Goal: Communication & Community: Answer question/provide support

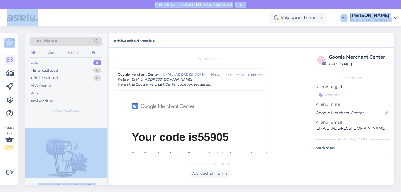
scroll to position [15, 0]
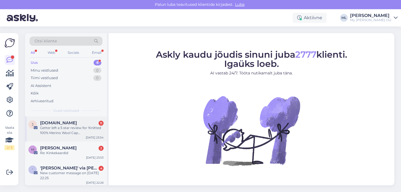
click at [55, 123] on span "[DOMAIN_NAME]" at bounding box center [58, 122] width 37 height 5
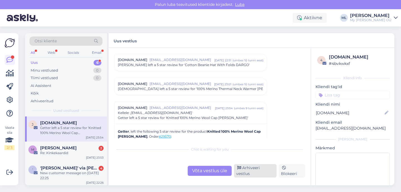
click at [249, 169] on div "Arhiveeri vestlus" at bounding box center [255, 170] width 43 height 13
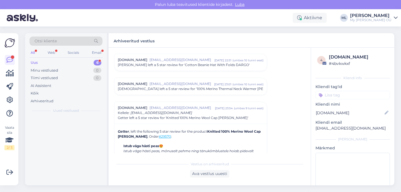
scroll to position [2386, 0]
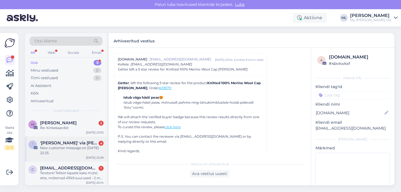
click at [71, 148] on div "New customer message on [DATE] 22:25" at bounding box center [71, 150] width 63 height 10
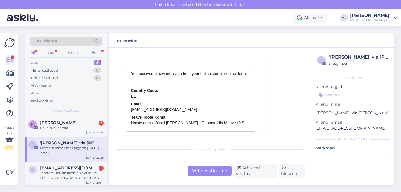
scroll to position [2437, 0]
click at [247, 173] on div "Arhiveeri vestlus" at bounding box center [255, 170] width 43 height 13
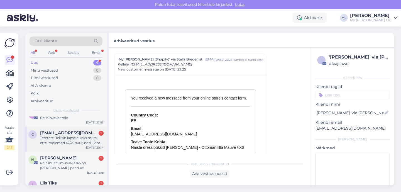
scroll to position [21, 0]
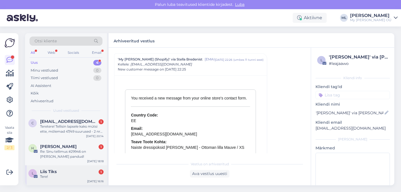
click at [72, 170] on div "Liis Tiks 1" at bounding box center [71, 171] width 63 height 5
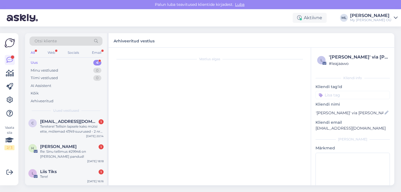
scroll to position [0, 0]
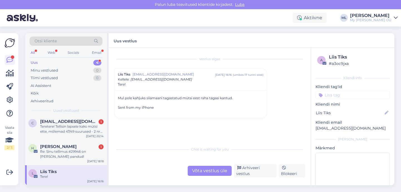
click at [126, 74] on span "Liis Tiks" at bounding box center [124, 74] width 13 height 5
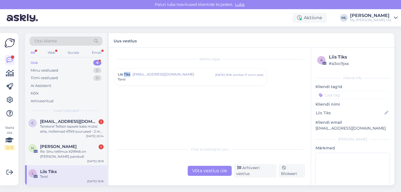
click at [126, 74] on span "Liis Tiks" at bounding box center [124, 74] width 13 height 5
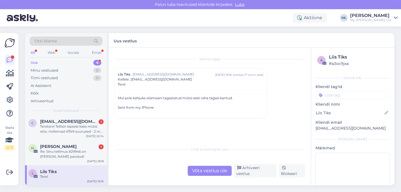
click at [120, 74] on span "Liis Tiks" at bounding box center [124, 74] width 13 height 5
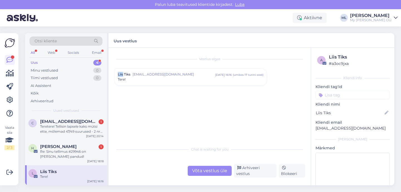
click at [120, 74] on span "Liis Tiks" at bounding box center [124, 74] width 13 height 5
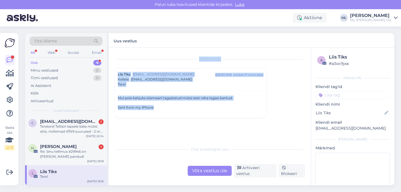
click at [120, 74] on span "Liis Tiks" at bounding box center [124, 74] width 13 height 5
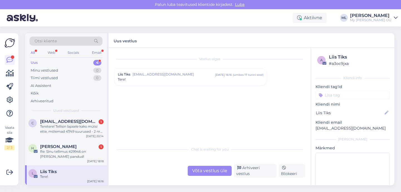
click at [155, 72] on span "liis.tiks1@gmail.com" at bounding box center [174, 74] width 83 height 5
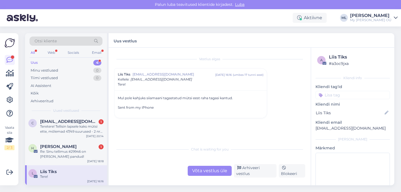
click at [328, 129] on p "liis.tiks1@gmail.com" at bounding box center [353, 128] width 74 height 6
click at [329, 129] on p "liis.tiks1@gmail.com" at bounding box center [353, 128] width 74 height 6
copy div "liis.tiks1@gmail.com Lisa"
click at [214, 172] on div "Võta vestlus üle" at bounding box center [210, 171] width 44 height 10
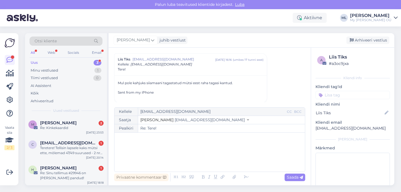
click at [177, 122] on button "Stella info@mybreden.com" at bounding box center [194, 120] width 109 height 6
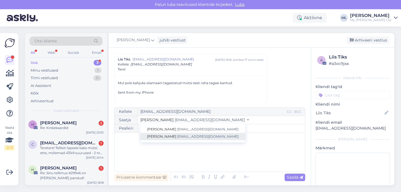
drag, startPoint x: 172, startPoint y: 135, endPoint x: 161, endPoint y: 143, distance: 13.4
click at [177, 135] on span "[EMAIL_ADDRESS][DOMAIN_NAME]" at bounding box center [208, 136] width 62 height 4
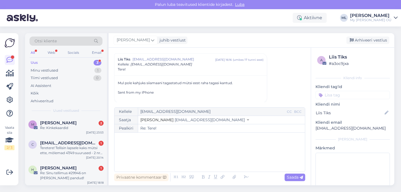
click at [159, 143] on div "﻿" at bounding box center [209, 151] width 185 height 33
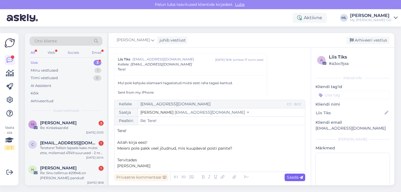
click at [295, 177] on span "Saada" at bounding box center [295, 177] width 16 height 5
type input "Re: Tere!"
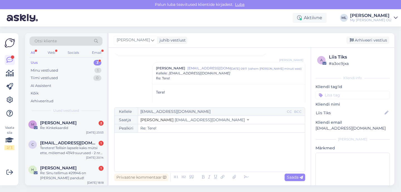
drag, startPoint x: 368, startPoint y: 40, endPoint x: 345, endPoint y: 50, distance: 24.9
click at [368, 40] on div "Arhiveeri vestlus" at bounding box center [367, 40] width 43 height 8
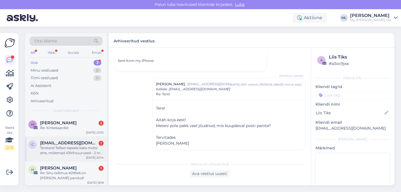
scroll to position [1, 0]
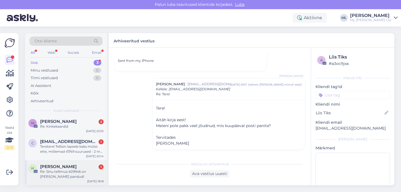
click at [56, 175] on div "Re: Sinu tellimus #29946 on teele pandud!" at bounding box center [71, 174] width 63 height 10
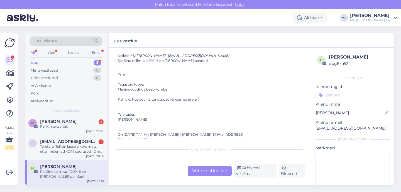
scroll to position [18, 0]
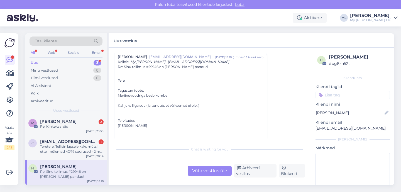
click at [336, 129] on p "helena.ojaperv.003@gmail.com" at bounding box center [353, 128] width 74 height 6
copy div "helena.ojaperv.003@gmail.com Lisa"
click at [211, 172] on div "Võta vestlus üle" at bounding box center [210, 171] width 44 height 10
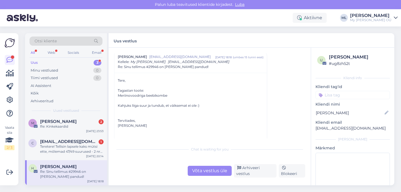
scroll to position [0, 0]
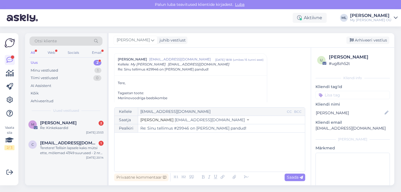
click at [247, 120] on icon at bounding box center [248, 120] width 2 height 4
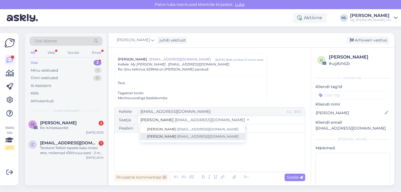
drag, startPoint x: 186, startPoint y: 135, endPoint x: 180, endPoint y: 139, distance: 7.2
click at [186, 135] on span "[EMAIL_ADDRESS][DOMAIN_NAME]" at bounding box center [208, 136] width 62 height 4
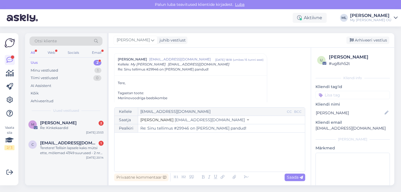
click at [167, 147] on div "﻿" at bounding box center [209, 151] width 185 height 33
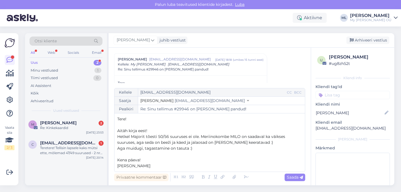
drag, startPoint x: 295, startPoint y: 177, endPoint x: 299, endPoint y: 176, distance: 3.8
click at [295, 177] on span "Saada" at bounding box center [295, 177] width 16 height 5
type input "Re: Re: Sinu tellimus #29946 on teele pandud!"
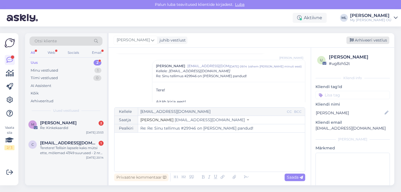
click at [362, 39] on div "Arhiveeri vestlus" at bounding box center [367, 40] width 43 height 8
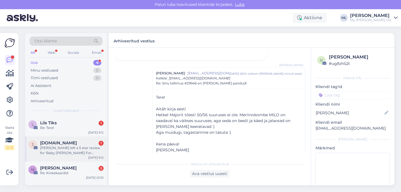
click at [55, 150] on div "Helen Lauri left a 5 star review for 'Baby Balaclava For Autumn And Spring TAIS…" at bounding box center [71, 150] width 63 height 10
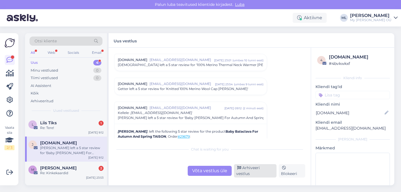
click at [262, 174] on div "Arhiveeri vestlus" at bounding box center [255, 170] width 43 height 13
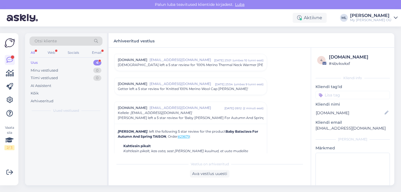
scroll to position [2386, 0]
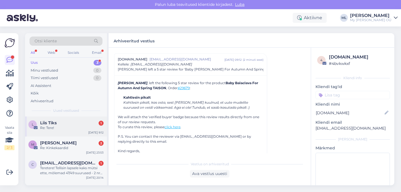
click at [58, 126] on div "Re: Tere!" at bounding box center [71, 127] width 63 height 5
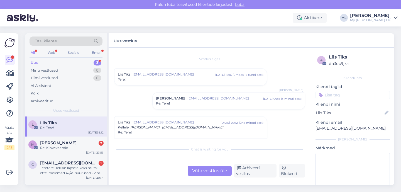
scroll to position [14, 0]
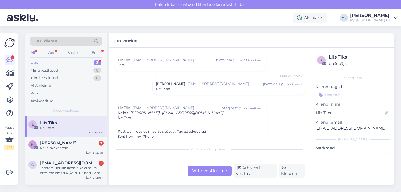
click at [204, 170] on div "Võta vestlus üle" at bounding box center [210, 171] width 44 height 10
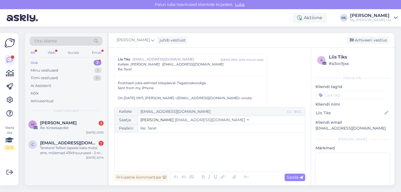
click at [189, 123] on button "Stella info@mybreden.com" at bounding box center [194, 120] width 109 height 6
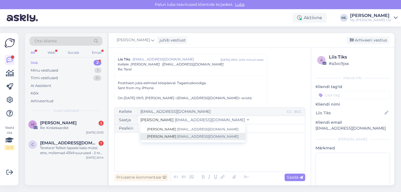
click at [178, 136] on span "[EMAIL_ADDRESS][DOMAIN_NAME]" at bounding box center [208, 136] width 62 height 4
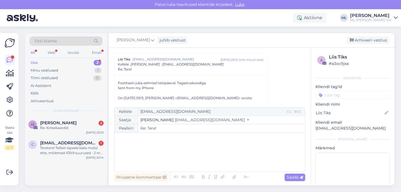
click at [152, 148] on div "﻿" at bounding box center [209, 151] width 185 height 33
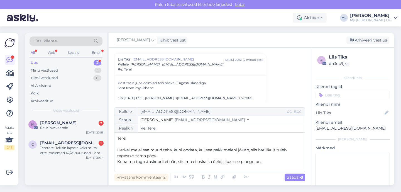
click at [160, 156] on p "Hetkel me ei saa muud teha, kuni oodata, kui see pakk meieni jõuab, siis harili…" at bounding box center [209, 153] width 185 height 12
click at [205, 152] on span "Hetkel me ei saa muud teha, kuni oodata, kui see pakk meieni jõuab, siis harili…" at bounding box center [202, 152] width 170 height 11
click at [162, 157] on p "Hetkel me ei saa muud teha, kuni oodata, kuni see pakk meieni jõuab, siis haril…" at bounding box center [209, 153] width 185 height 12
click at [241, 149] on span "Hetkel me ei saa muud teha, kuni oodata, kuni see pakk meieni jõuab, siis haril…" at bounding box center [203, 152] width 173 height 11
click at [268, 165] on div "Tere! ﻿ Hetkel me ei saa muud teha, kuni oodata, kuni see pakk meieni lattu jõu…" at bounding box center [209, 151] width 185 height 33
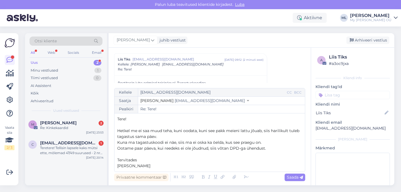
click at [182, 131] on span "Hetkel me ei saa muud teha, kuni oodata, kuni see pakk meieni lattu jõuab, siis…" at bounding box center [208, 133] width 183 height 11
click at [173, 131] on span "Hetkel me ei saa muud teha, kui oodata, kuni see pakk meieni lattu jõuab, siis …" at bounding box center [207, 133] width 181 height 11
click at [134, 137] on span "Hetkel me ei saa muud teha kui oodata, kuni see pakk meieni lattu jõuab, siis h…" at bounding box center [201, 133] width 168 height 11
click at [288, 178] on span "Saada" at bounding box center [295, 177] width 16 height 5
type input "Re: Tere!"
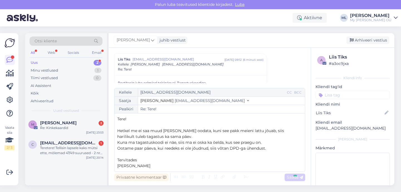
scroll to position [172, 0]
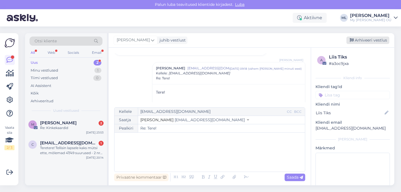
click at [362, 39] on div "Arhiveeri vestlus" at bounding box center [367, 40] width 43 height 8
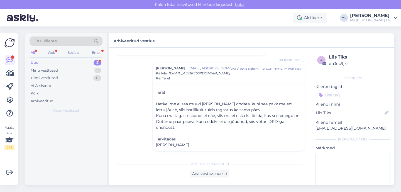
scroll to position [179, 0]
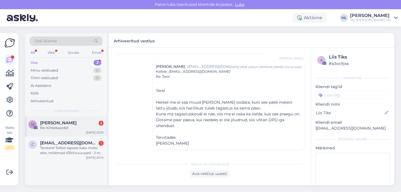
click at [57, 126] on div "Re: Kinkekaardid" at bounding box center [71, 127] width 63 height 5
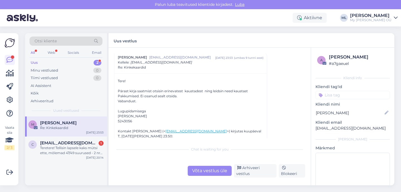
scroll to position [52, 0]
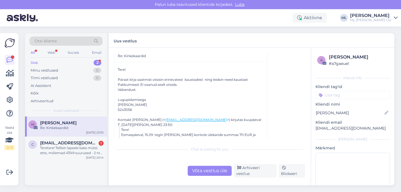
click at [199, 171] on div "Võta vestlus üle" at bounding box center [210, 171] width 44 height 10
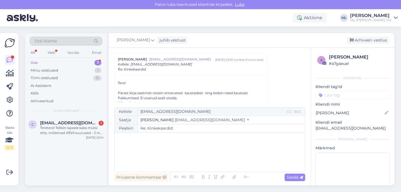
click at [175, 121] on span "[EMAIL_ADDRESS][DOMAIN_NAME]" at bounding box center [210, 119] width 70 height 5
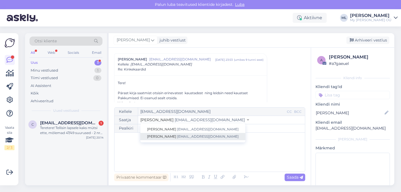
click at [160, 137] on span "[PERSON_NAME]" at bounding box center [161, 136] width 29 height 4
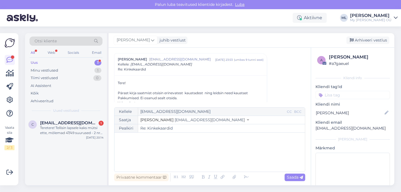
click at [140, 142] on div "﻿" at bounding box center [209, 151] width 185 height 33
click at [295, 179] on span "Saada" at bounding box center [295, 177] width 16 height 5
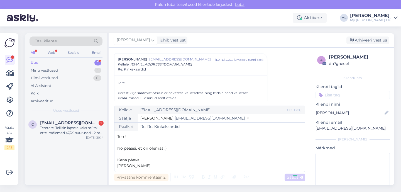
type input "Re: Kinkekaardid"
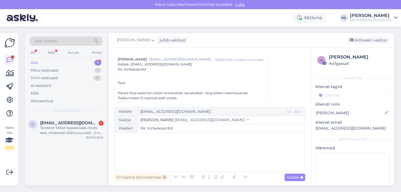
scroll to position [183, 0]
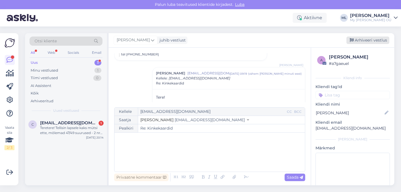
drag, startPoint x: 360, startPoint y: 39, endPoint x: 260, endPoint y: 59, distance: 102.0
click at [360, 39] on div "Arhiveeri vestlus" at bounding box center [367, 40] width 43 height 8
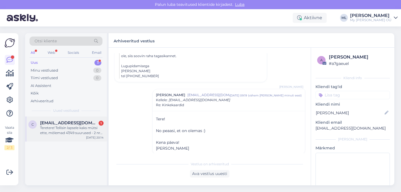
click at [71, 129] on div "Teretere! Tellisin lapsele kaks mütsi ette, mõlemad 47/49 suurused - 2 nr suure…" at bounding box center [71, 130] width 63 height 10
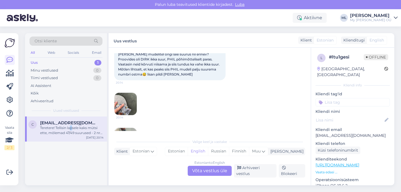
scroll to position [77, 0]
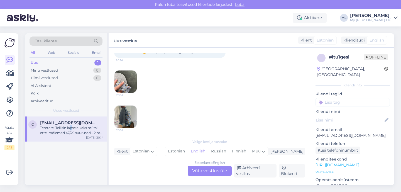
click at [129, 84] on img at bounding box center [125, 81] width 22 height 22
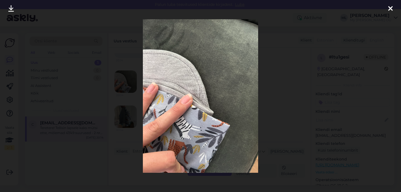
click at [394, 7] on div at bounding box center [390, 9] width 11 height 18
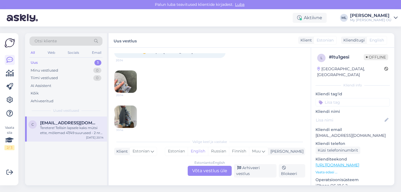
click at [124, 116] on img at bounding box center [125, 117] width 22 height 22
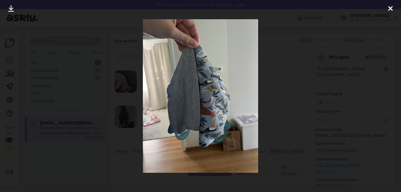
click at [390, 8] on icon at bounding box center [390, 8] width 4 height 7
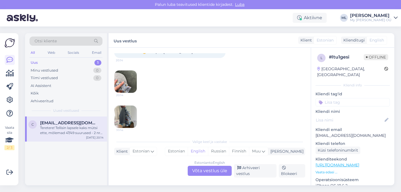
click at [128, 84] on img at bounding box center [125, 81] width 22 height 22
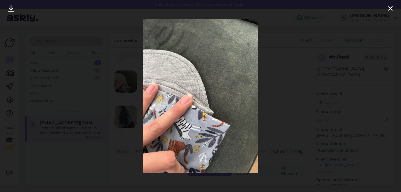
click at [389, 7] on icon at bounding box center [390, 8] width 4 height 7
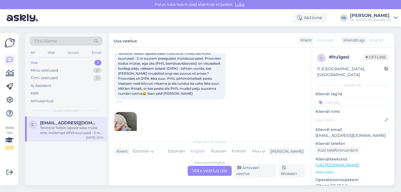
scroll to position [22, 0]
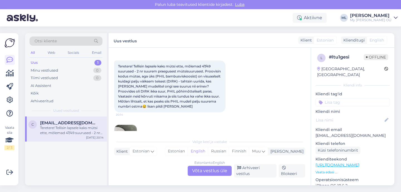
click at [214, 172] on div "Estonian to English Võta vestlus üle" at bounding box center [210, 171] width 44 height 10
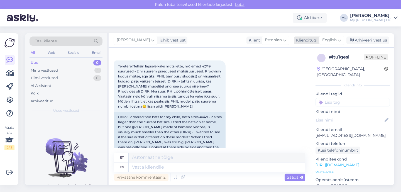
click at [332, 39] on span "English" at bounding box center [329, 40] width 14 height 6
type input "est"
click at [294, 63] on link "Estonian" at bounding box center [319, 64] width 61 height 9
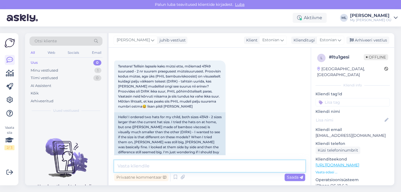
click at [179, 160] on textarea at bounding box center [209, 166] width 191 height 12
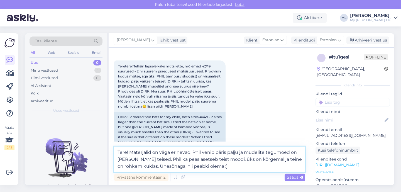
click at [170, 159] on textarea "Tere! Materjalid on väga erinevad, Phil venib päris palju ja mudelite tegumoed …" at bounding box center [209, 158] width 191 height 25
click at [195, 159] on textarea "Tere! Materjalid on väga erinevad, Phil venib päris palju ja mudelite tegumoed …" at bounding box center [209, 158] width 191 height 25
click at [179, 160] on textarea "Tere! Materjalid on väga erinevad, Phil venib päris palju ja mudelite tegumoed …" at bounding box center [209, 158] width 191 height 25
click at [216, 168] on textarea "Tere! Materjalid on väga erinevad, Phil venib päris palju ja mudelite tegumoed …" at bounding box center [209, 158] width 191 height 25
type textarea "Tere! Materjalid on väga erinevad, Phil venib päris palju ja mudelite tegumoed …"
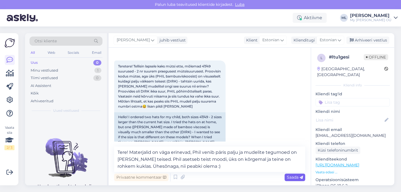
click at [293, 179] on span "Saada" at bounding box center [295, 177] width 16 height 5
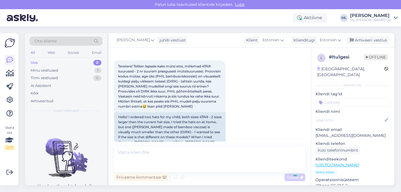
scroll to position [156, 0]
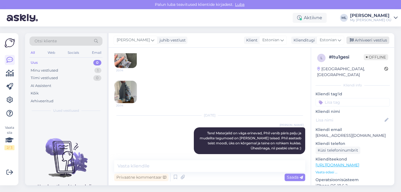
click at [367, 40] on div "Arhiveeri vestlus" at bounding box center [367, 40] width 43 height 8
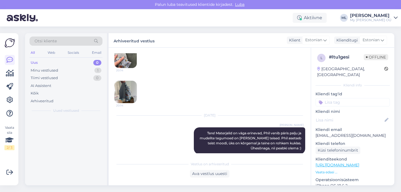
scroll to position [158, 0]
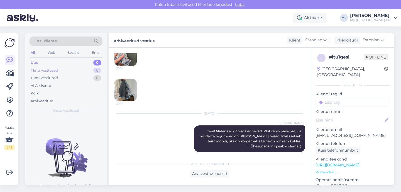
click at [66, 69] on div "Minu vestlused 0" at bounding box center [66, 71] width 73 height 8
click at [53, 65] on div "Uus 0" at bounding box center [66, 63] width 73 height 8
click at [38, 64] on div "Uus 0" at bounding box center [66, 63] width 73 height 8
click at [14, 58] on link at bounding box center [10, 60] width 10 height 10
click at [35, 63] on div "Uus" at bounding box center [34, 63] width 7 height 6
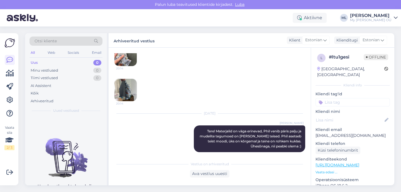
click at [48, 63] on div "Uus 0" at bounding box center [66, 63] width 73 height 8
click at [54, 68] on div "Minu vestlused" at bounding box center [45, 71] width 28 height 6
click at [67, 65] on div "Uus 0" at bounding box center [66, 63] width 73 height 8
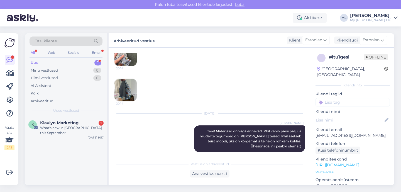
click at [62, 61] on div "Uus 1" at bounding box center [66, 63] width 73 height 8
click at [58, 125] on div "What's new in Klaviyo this September" at bounding box center [71, 130] width 63 height 10
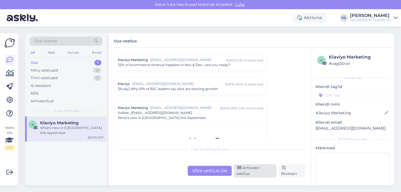
click at [263, 175] on div "Arhiveeri vestlus" at bounding box center [255, 170] width 43 height 13
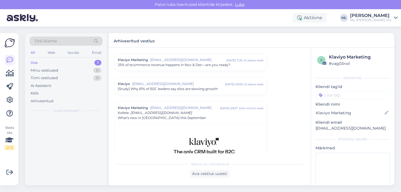
scroll to position [734, 0]
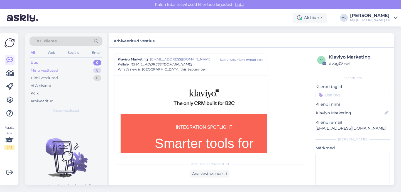
click at [35, 69] on div "Minu vestlused" at bounding box center [45, 71] width 28 height 6
click at [32, 62] on div "Uus" at bounding box center [34, 63] width 7 height 6
click at [67, 67] on div "Minu vestlused 0" at bounding box center [66, 71] width 73 height 8
click at [58, 61] on div "Uus 1" at bounding box center [66, 63] width 73 height 8
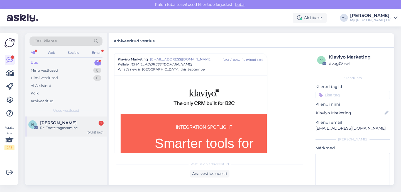
click at [49, 121] on span "Helena Saastamoinen" at bounding box center [58, 122] width 36 height 5
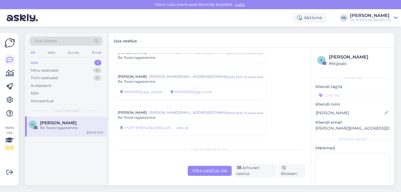
scroll to position [189, 0]
click at [164, 126] on div "=?UTF-8?B?U2NyZWVuc2hvdCAyMDI1LTA5LTEyIGF0IDQuMDMuMjfigK9QTS5wbmc=?=" at bounding box center [149, 128] width 51 height 5
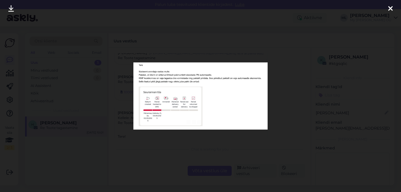
click at [386, 10] on div at bounding box center [390, 9] width 11 height 18
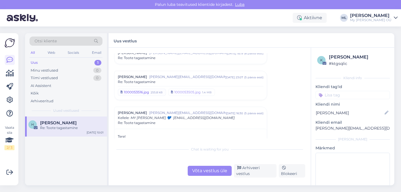
click at [148, 93] on div "1000053516.jpg" at bounding box center [136, 92] width 25 height 5
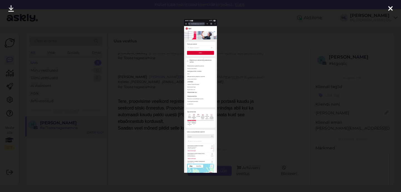
click at [394, 8] on div at bounding box center [390, 9] width 11 height 18
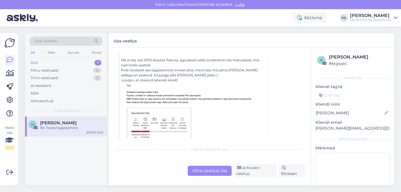
scroll to position [588, 0]
click at [159, 104] on img at bounding box center [189, 117] width 137 height 69
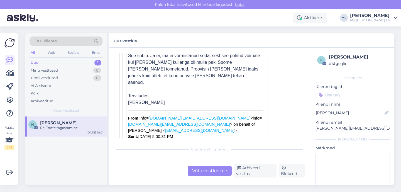
scroll to position [1354, 0]
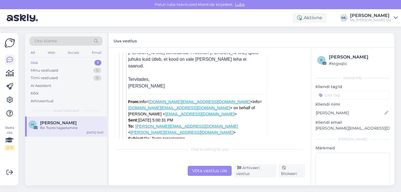
click at [63, 129] on div "Re: Toote tagastamine" at bounding box center [71, 127] width 63 height 5
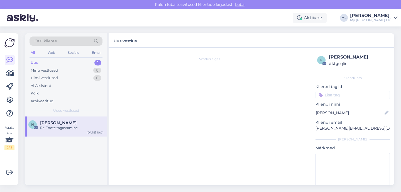
scroll to position [279, 0]
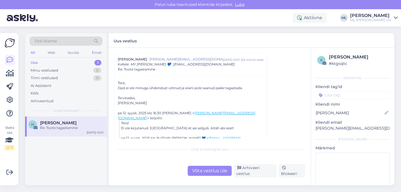
click at [69, 61] on div "Uus 1" at bounding box center [66, 63] width 73 height 8
click at [64, 124] on span "Helena Saastamoinen" at bounding box center [58, 122] width 36 height 5
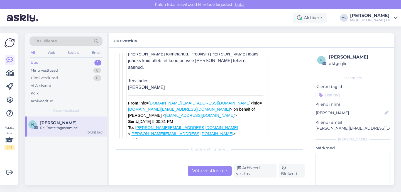
scroll to position [686, 0]
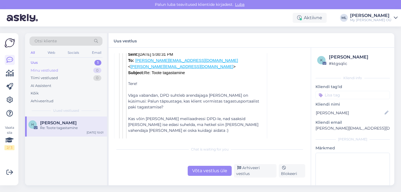
click at [47, 70] on div "Minu vestlused" at bounding box center [45, 71] width 28 height 6
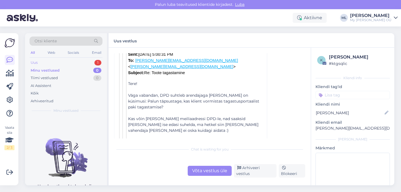
click at [33, 62] on div "Uus" at bounding box center [34, 63] width 7 height 6
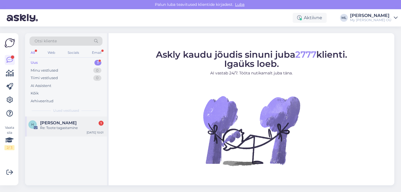
click at [52, 125] on span "[PERSON_NAME]" at bounding box center [58, 122] width 36 height 5
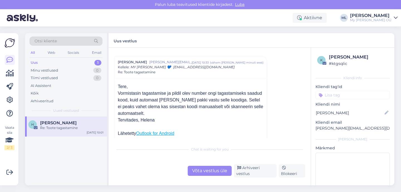
scroll to position [318, 0]
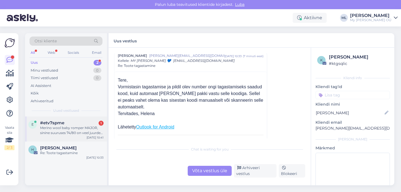
click at [41, 135] on div "Merino wool baby romper MAJOR, sinine suuruses 74/80 on veel juurde tulemas?" at bounding box center [71, 130] width 63 height 10
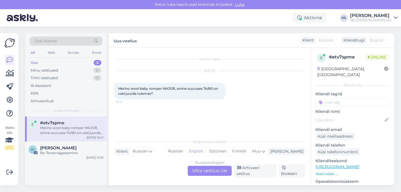
click at [40, 62] on div "Uus 2" at bounding box center [66, 63] width 73 height 8
click at [64, 152] on div "Re: Toote tagastamine" at bounding box center [71, 152] width 63 height 5
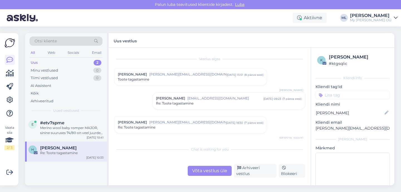
scroll to position [314, 0]
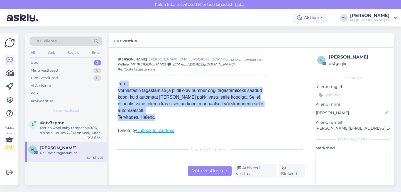
drag, startPoint x: 118, startPoint y: 82, endPoint x: 168, endPoint y: 121, distance: 63.5
copy div "Tere, Vormistasin tagastamise ja pildil olev number ongi tagastamiseks saadud k…"
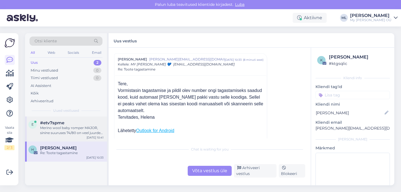
click at [59, 126] on div "Merino wool baby romper MAJOR, sinine suuruses 74/80 on veel juurde tulemas?" at bounding box center [71, 130] width 63 height 10
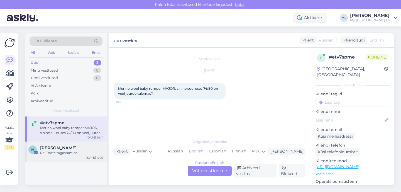
click at [56, 150] on span "Helena Saastamoinen" at bounding box center [58, 147] width 36 height 5
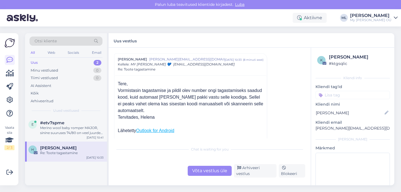
scroll to position [316, 0]
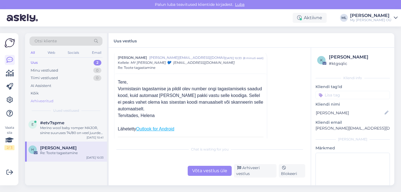
click at [43, 100] on div "Arhiveeritud" at bounding box center [42, 101] width 23 height 6
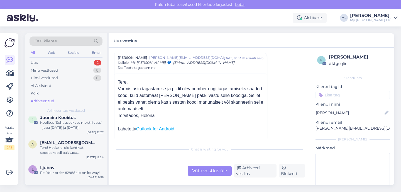
scroll to position [316, 0]
click at [42, 59] on div "Uus 2" at bounding box center [66, 63] width 73 height 8
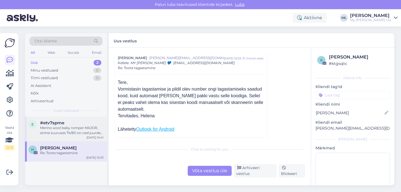
click at [49, 132] on div "Merino wool baby romper MAJOR, sinine suuruses 74/80 on veel juurde tulemas?" at bounding box center [71, 130] width 63 height 10
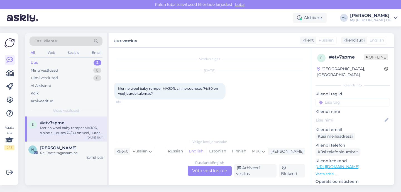
click at [216, 173] on div "Russian to English Võta vestlus üle" at bounding box center [210, 171] width 44 height 10
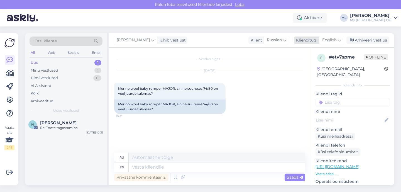
click at [333, 36] on div "English" at bounding box center [331, 40] width 25 height 9
type input "est"
click at [314, 63] on link "Estonian" at bounding box center [319, 64] width 61 height 9
click at [278, 40] on span "Russian" at bounding box center [271, 40] width 15 height 6
type input "est"
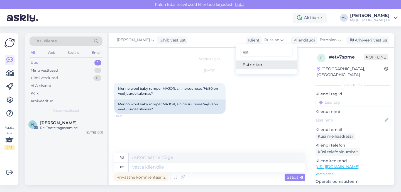
click at [256, 67] on link "Estonian" at bounding box center [266, 64] width 61 height 9
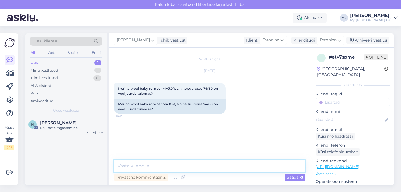
click at [157, 166] on textarea at bounding box center [209, 166] width 191 height 12
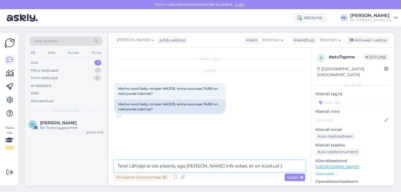
click at [199, 166] on textarea "Tere! Lähiajal ei ole plaanis, aga anna info edasi, et on küsitud :)" at bounding box center [209, 166] width 191 height 12
type textarea "Tere! Lähiajal ei ole plaanis, aga annan info edasi, et on küsitud :)"
click at [292, 176] on span "Saada" at bounding box center [295, 177] width 16 height 5
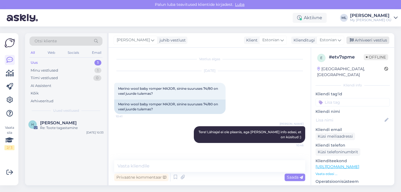
click at [365, 37] on div "Arhiveeri vestlus" at bounding box center [367, 40] width 43 height 8
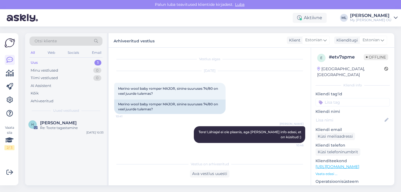
click at [53, 61] on div "Uus 1" at bounding box center [66, 63] width 73 height 8
click at [51, 133] on div "H Helena Saastamoinen Re: Toote tagastamine Sep 17 10:33" at bounding box center [66, 126] width 82 height 20
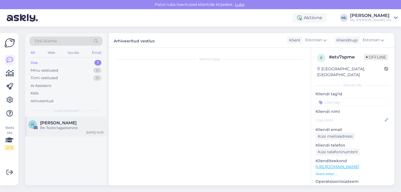
scroll to position [280, 0]
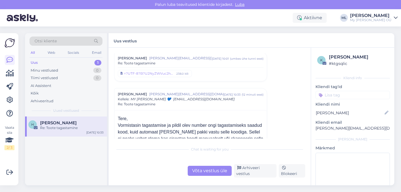
click at [33, 62] on div "Uus" at bounding box center [34, 63] width 7 height 6
click at [35, 64] on div "Uus" at bounding box center [34, 63] width 7 height 6
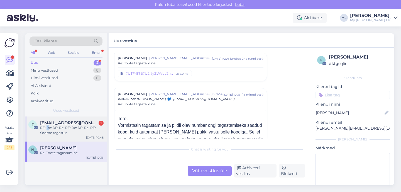
click at [47, 128] on div "RE: Re: RE: Re: RE: Re: RE: Re: RE: Soome tagastus <CIDD4263002EC7F>" at bounding box center [71, 130] width 63 height 10
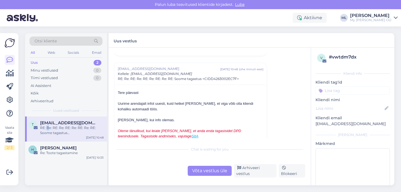
scroll to position [3442, 0]
click at [41, 59] on div "Uus 2" at bounding box center [66, 63] width 73 height 8
click at [66, 135] on div "t teenindus@dpd.ee RE: Re: RE: Re: RE: Re: RE: Re: RE: Soome tagastus <CIDD4263…" at bounding box center [66, 128] width 82 height 25
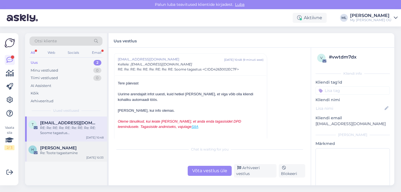
click at [70, 155] on div "H Helena Saastamoinen Re: Toote tagastamine Sep 17 10:33" at bounding box center [66, 151] width 82 height 20
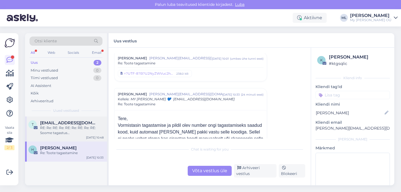
click at [69, 124] on span "teenindus@dpd.ee" at bounding box center [69, 122] width 58 height 5
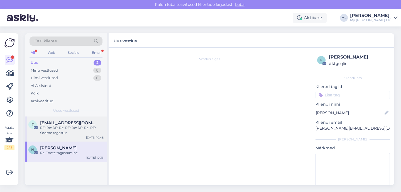
scroll to position [3452, 0]
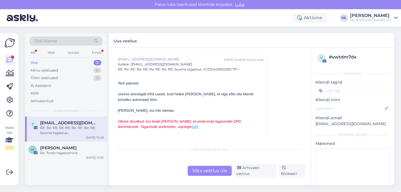
click at [43, 62] on div "Uus 2" at bounding box center [66, 63] width 73 height 8
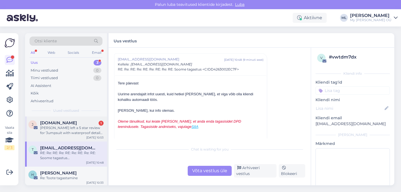
click at [46, 127] on div "Heli left a 5 star review for 'Jumpsuit with waterproof details ELON'" at bounding box center [71, 130] width 63 height 10
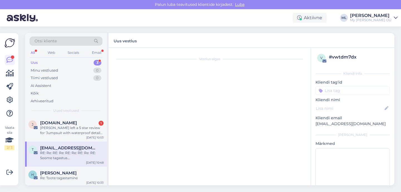
scroll to position [0, 0]
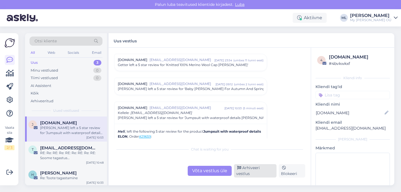
click at [253, 173] on div "Arhiveeri vestlus" at bounding box center [255, 170] width 43 height 13
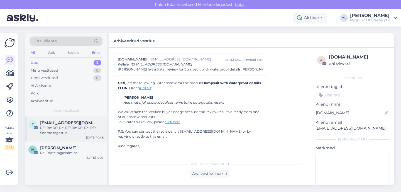
click at [68, 125] on span "teenindus@dpd.ee" at bounding box center [69, 122] width 58 height 5
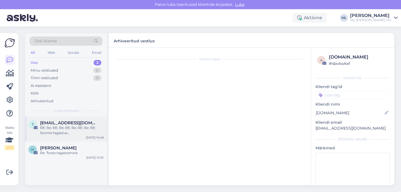
scroll to position [3452, 0]
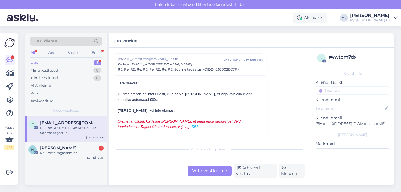
click at [59, 138] on div "t teenindus@dpd.ee RE: Re: RE: Re: RE: Re: RE: Re: RE: Soome tagastus <CIDD4263…" at bounding box center [66, 128] width 82 height 25
click at [56, 129] on div "RE: Re: RE: Re: RE: Re: RE: Re: RE: Soome tagastus <CIDD4263002EC7F>" at bounding box center [71, 130] width 63 height 10
click at [34, 65] on div "Uus 2" at bounding box center [66, 63] width 73 height 8
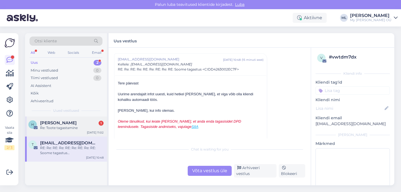
click at [69, 131] on div "H Helena Saastamoinen 1 Re: Toote tagastamine Sep 17 11:02" at bounding box center [66, 126] width 82 height 20
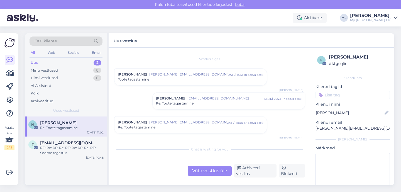
scroll to position [316, 0]
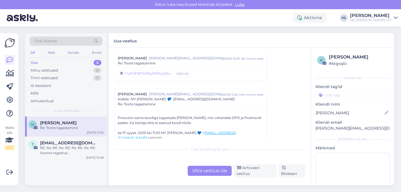
click at [147, 120] on div "Proovisin sama koodiga tagastada ka letis, mis vahendab DPD ja Postnordi pakke.…" at bounding box center [191, 120] width 146 height 10
copy div "saanud"
click at [42, 71] on div "Minu vestlused" at bounding box center [45, 71] width 28 height 6
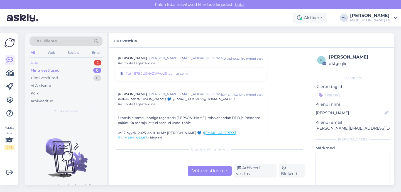
click at [35, 63] on div "Uus" at bounding box center [34, 63] width 7 height 6
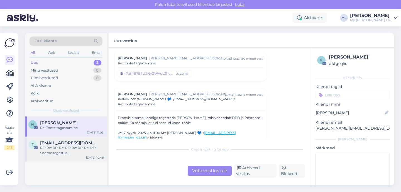
click at [60, 143] on span "teenindus@dpd.ee" at bounding box center [69, 142] width 58 height 5
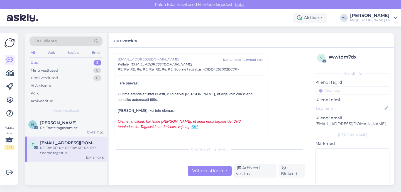
scroll to position [3459, 0]
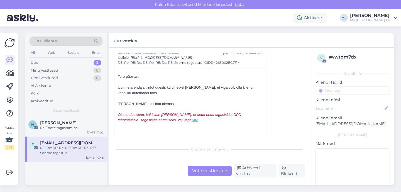
click at [201, 174] on div "Võta vestlus üle" at bounding box center [210, 171] width 44 height 10
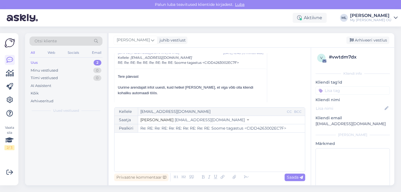
scroll to position [3452, 0]
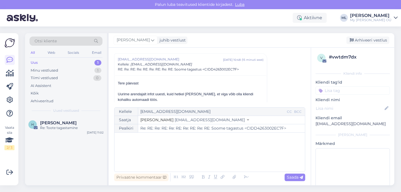
click at [180, 119] on span "[EMAIL_ADDRESS][DOMAIN_NAME]" at bounding box center [210, 119] width 70 height 5
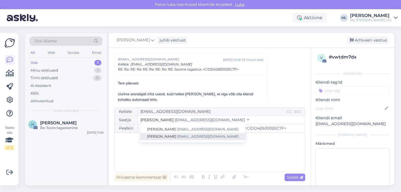
click at [177, 137] on span "[EMAIL_ADDRESS][DOMAIN_NAME]" at bounding box center [208, 136] width 62 height 4
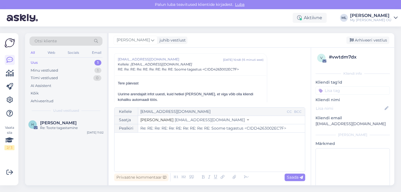
click at [154, 142] on div "﻿" at bounding box center [209, 151] width 185 height 33
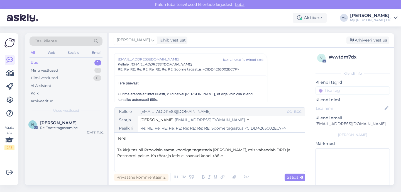
click at [143, 151] on span "Ta kirjutas nii Proovisin sama koodiga tagastada ka letis, mis vahendab DPD ja …" at bounding box center [204, 152] width 174 height 11
click at [227, 156] on p "Ta kirjutas nii: Proovisin sama koodiga tagastada ka letis, mis vahendab DPD ja…" at bounding box center [209, 153] width 185 height 12
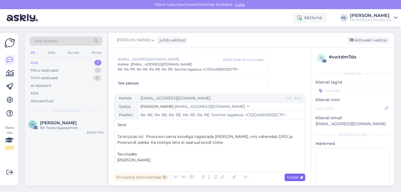
click at [293, 176] on span "Saada" at bounding box center [295, 177] width 16 height 5
type input "Re: Re: RE: Re: RE: Re: RE: Re: RE: Re: RE: Soome tagastus <CIDD4263002EC7F>"
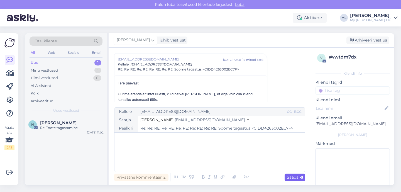
scroll to position [5101, 0]
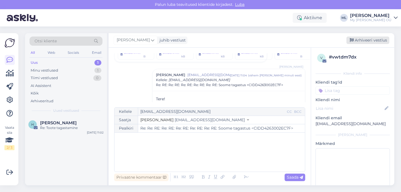
click at [358, 43] on div "Arhiveeri vestlus" at bounding box center [367, 40] width 43 height 8
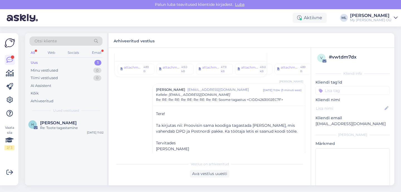
scroll to position [5143, 0]
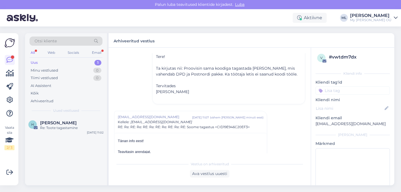
click at [37, 65] on div "Uus 1" at bounding box center [66, 63] width 73 height 8
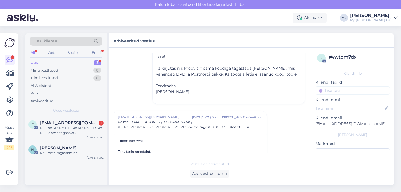
click at [35, 63] on div "Uus" at bounding box center [34, 63] width 7 height 6
click at [57, 124] on span "teenindus@dpd.ee" at bounding box center [69, 122] width 58 height 5
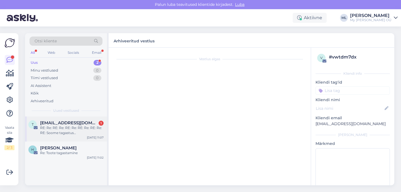
scroll to position [3440, 0]
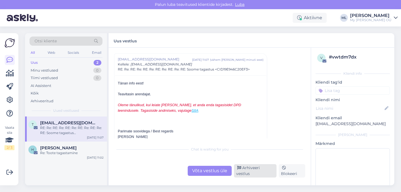
click at [254, 172] on div "Arhiveeri vestlus" at bounding box center [255, 170] width 43 height 13
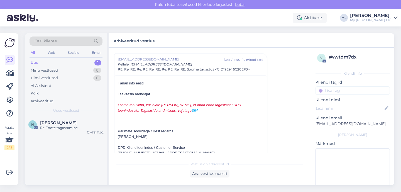
click at [36, 63] on div "Uus" at bounding box center [34, 63] width 7 height 6
click at [31, 66] on div "Uus 1" at bounding box center [66, 63] width 73 height 8
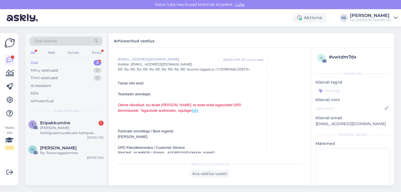
click at [33, 61] on div "Uus" at bounding box center [34, 63] width 7 height 6
click at [56, 131] on div "Thea Rohtla tööõigusemuudatuste loengule klassiruumis, veebis ja järelvaatamise…" at bounding box center [71, 130] width 63 height 10
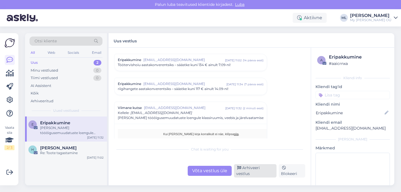
click at [242, 172] on div "Arhiveeri vestlus" at bounding box center [255, 170] width 43 height 13
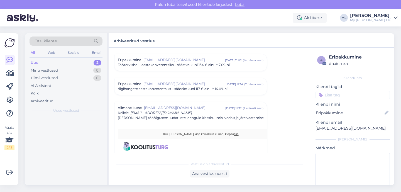
scroll to position [63, 0]
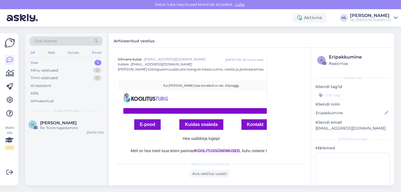
click at [45, 62] on div "Uus 1" at bounding box center [66, 63] width 73 height 8
click at [48, 56] on div "All Web Socials Email" at bounding box center [66, 53] width 73 height 9
drag, startPoint x: 45, startPoint y: 61, endPoint x: 40, endPoint y: 65, distance: 6.0
click at [42, 62] on div "Uus 1" at bounding box center [66, 63] width 73 height 8
click at [41, 67] on div "Minu vestlused 0" at bounding box center [66, 71] width 73 height 8
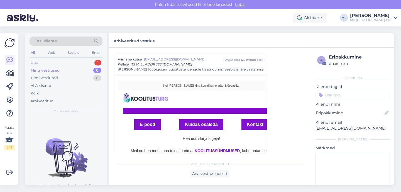
click at [35, 62] on div "Uus" at bounding box center [34, 63] width 7 height 6
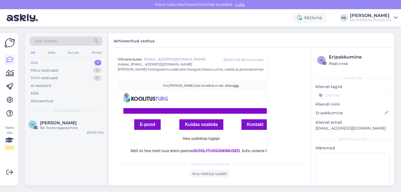
click at [36, 61] on div "Uus" at bounding box center [34, 63] width 7 height 6
